Goal: Find contact information: Find contact information

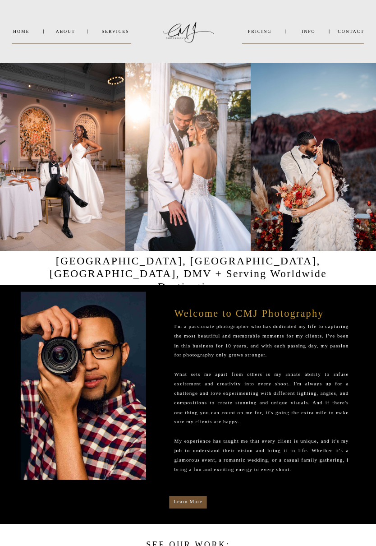
click at [309, 33] on nav "INFO" at bounding box center [309, 31] width 30 height 5
click at [265, 30] on nav "PRICING" at bounding box center [259, 31] width 35 height 5
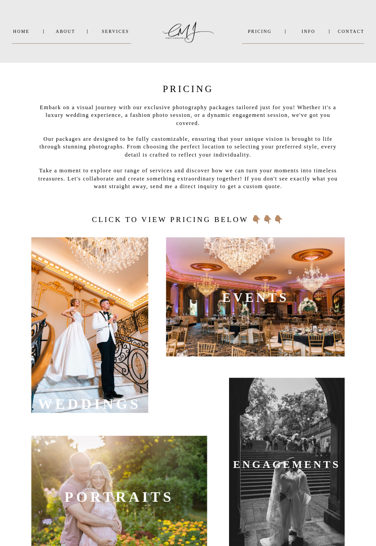
click at [65, 29] on nav "About" at bounding box center [65, 31] width 19 height 5
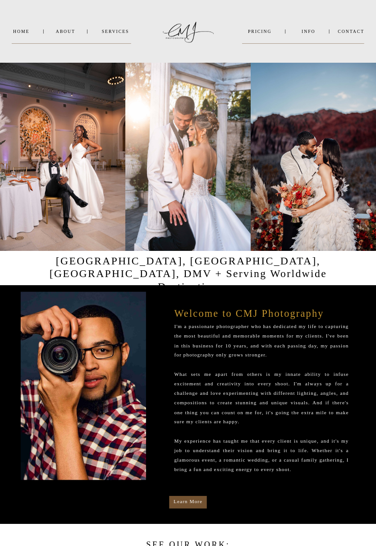
click at [356, 29] on nav "Contact" at bounding box center [351, 31] width 27 height 5
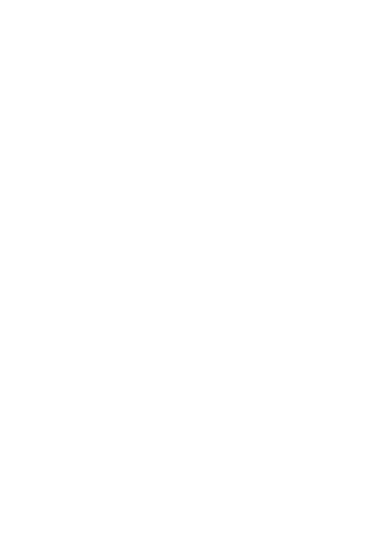
scroll to position [317, 0]
click at [341, 212] on div "Contact INFO PRICING SERVICES About Home WEDDINGS ENGAGEMENTS EVENTS PORTRAITS …" at bounding box center [188, 263] width 376 height 1160
click at [347, 277] on div "Contact INFO PRICING SERVICES About Home WEDDINGS ENGAGEMENTS EVENTS PORTRAITS …" at bounding box center [188, 110] width 376 height 1160
